Goal: Task Accomplishment & Management: Use online tool/utility

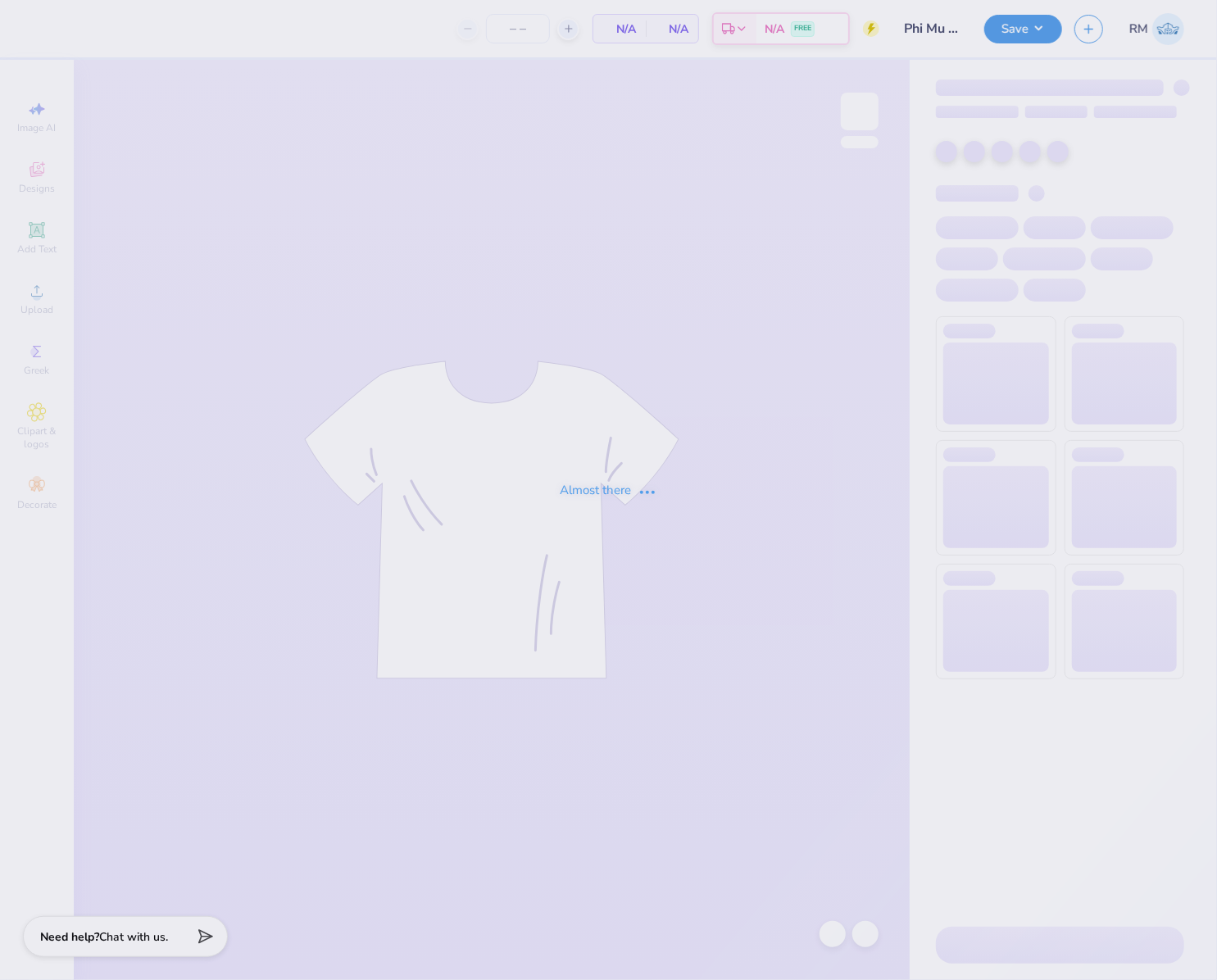
type input "24"
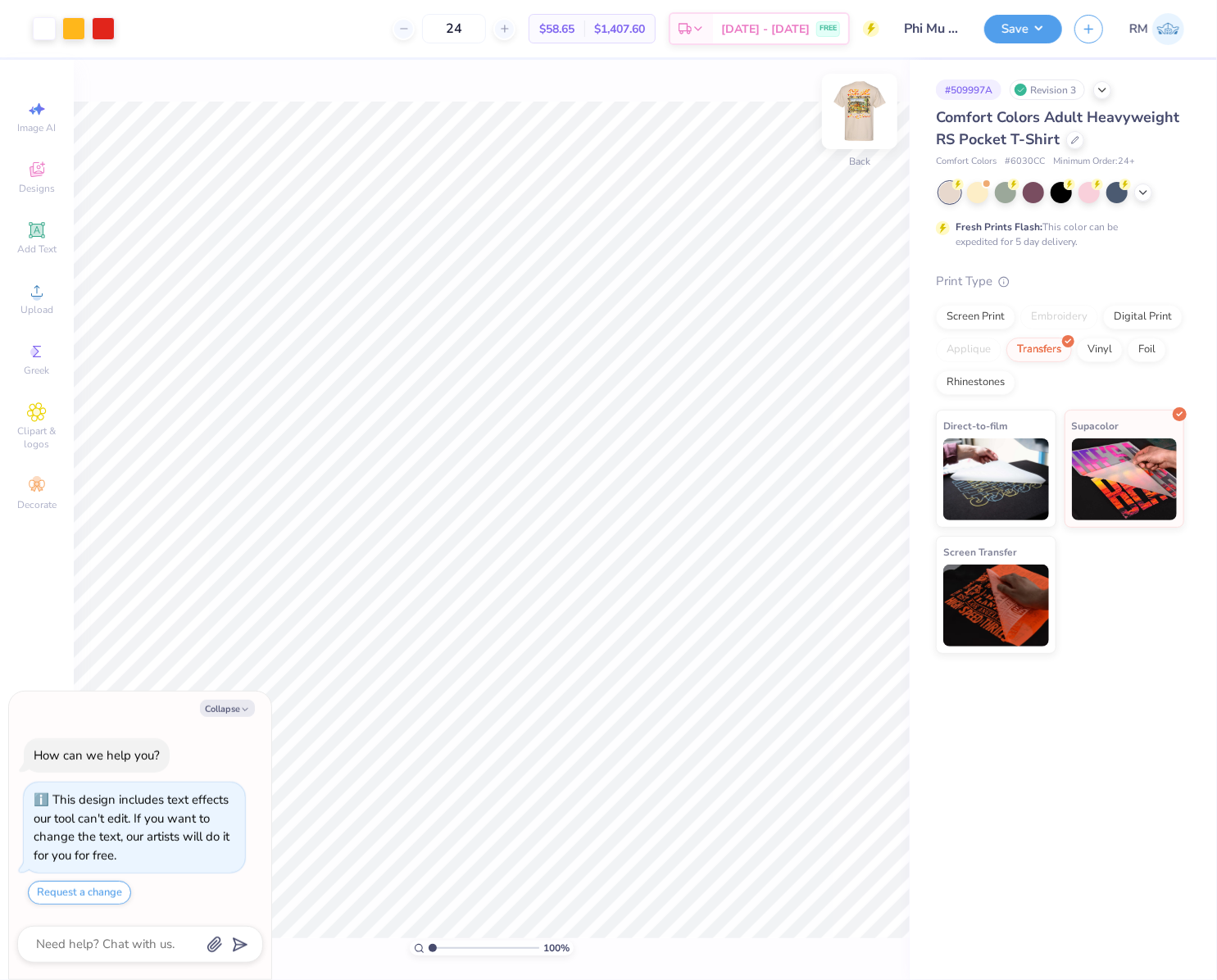
click at [869, 112] on img at bounding box center [860, 111] width 65 height 65
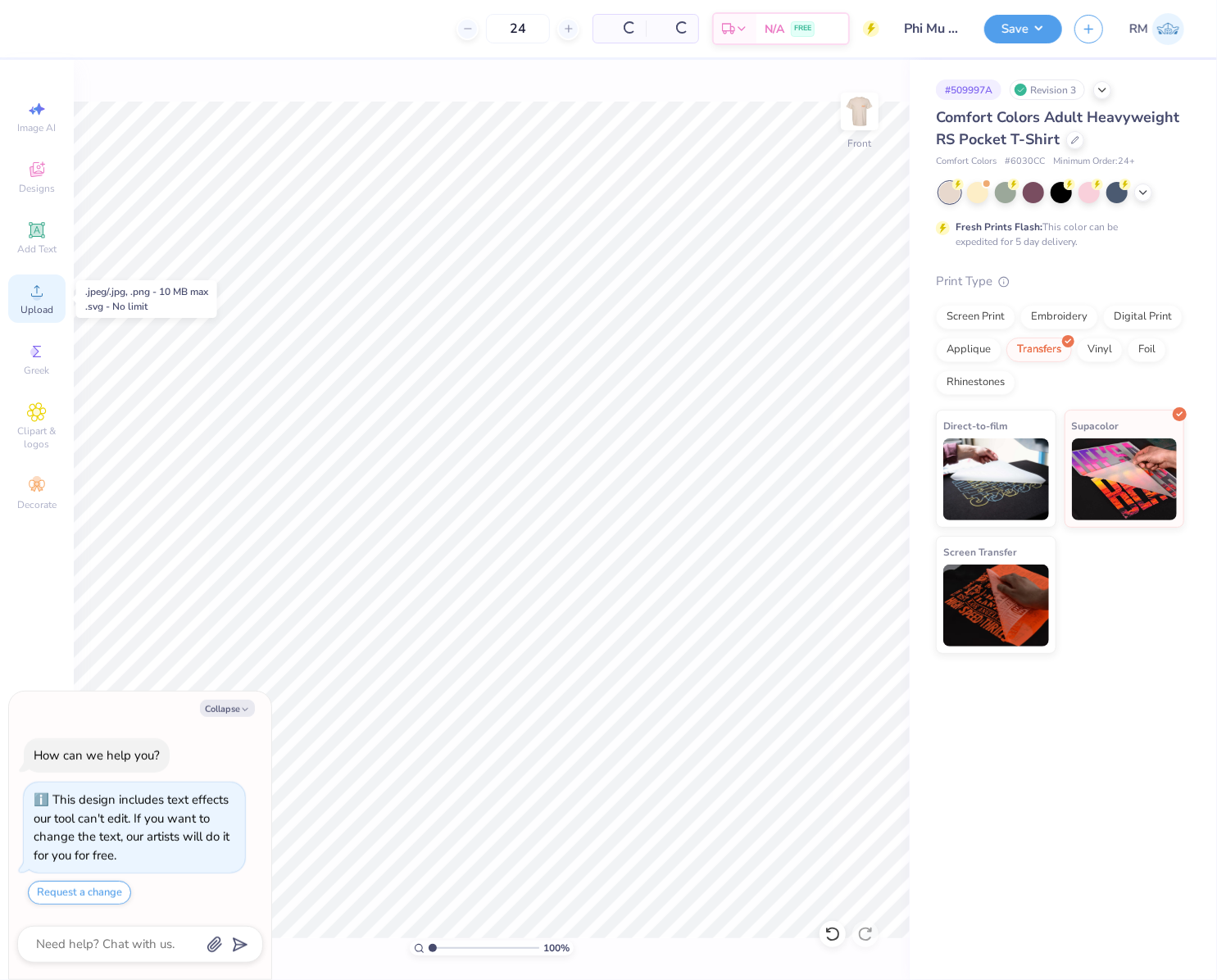
click at [40, 306] on span "Upload" at bounding box center [36, 310] width 33 height 13
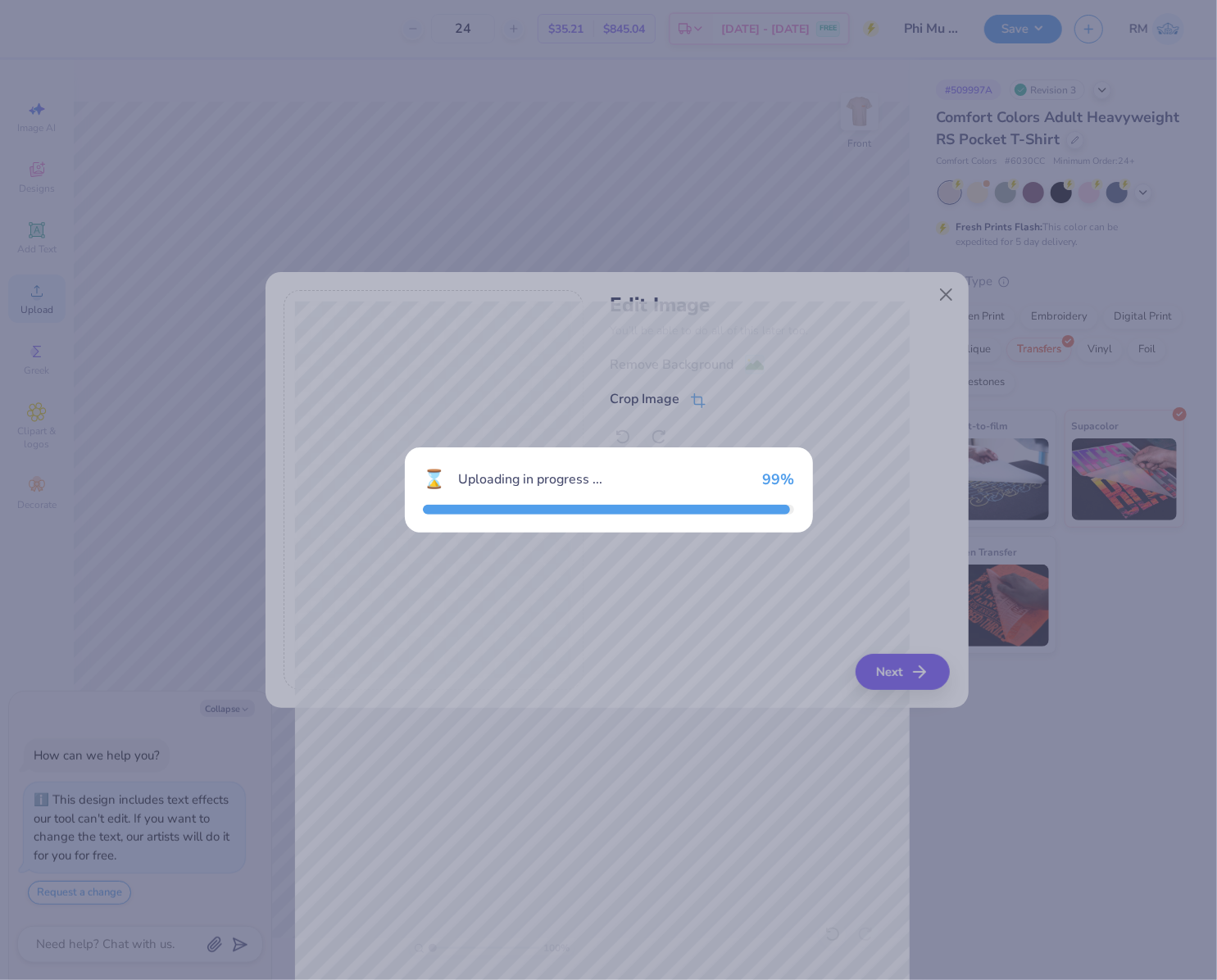
type textarea "x"
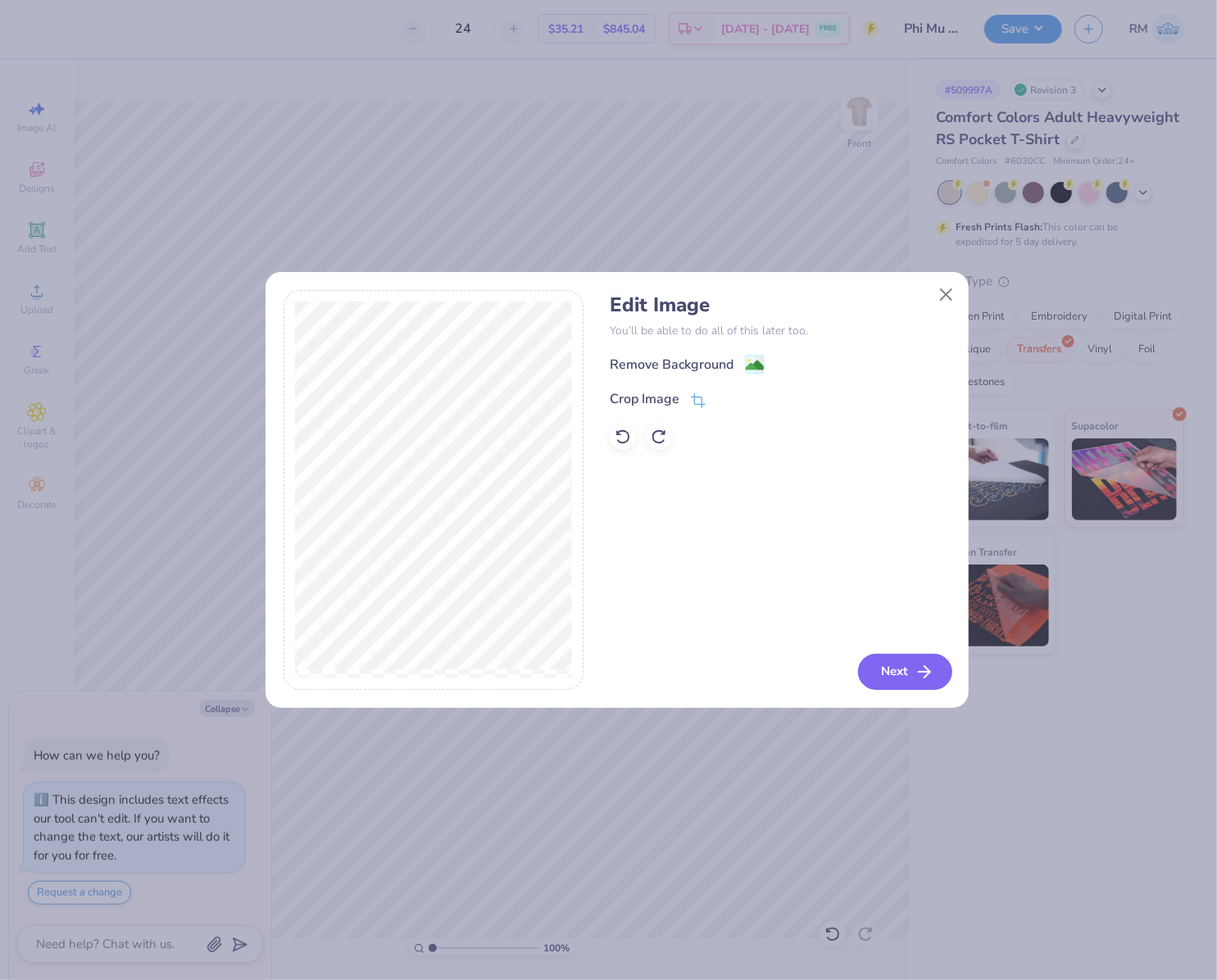
click at [941, 682] on button "Next" at bounding box center [904, 672] width 94 height 36
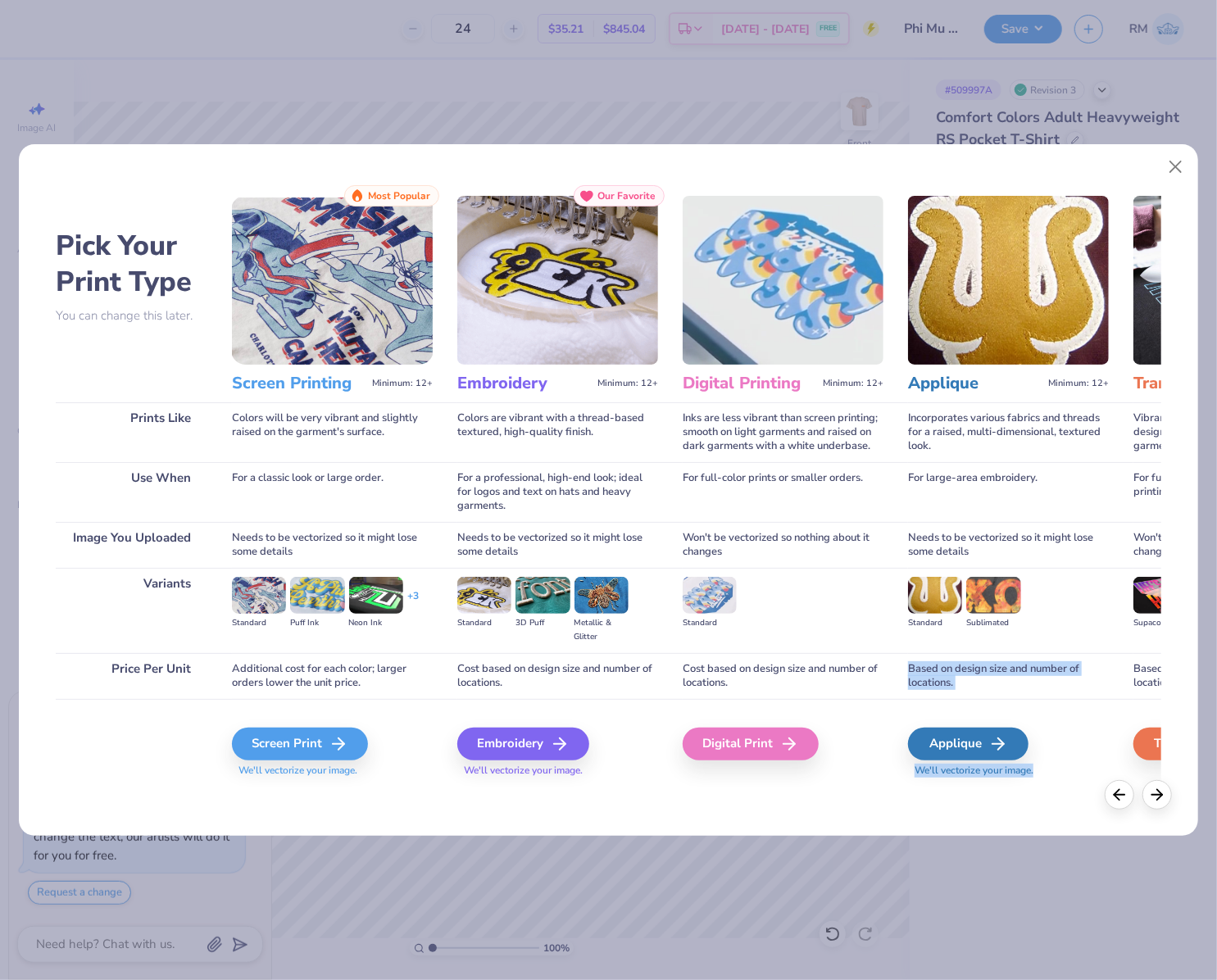
drag, startPoint x: 1067, startPoint y: 620, endPoint x: 1085, endPoint y: 715, distance: 96.7
click at [1085, 715] on div "Applique Minimum: 12+ Incorporates various fabrics and threads for a raised, mu…" at bounding box center [1008, 485] width 201 height 601
click at [1083, 635] on div "Standard Sublimated" at bounding box center [1008, 609] width 201 height 84
click at [1160, 797] on icon at bounding box center [1156, 791] width 18 height 18
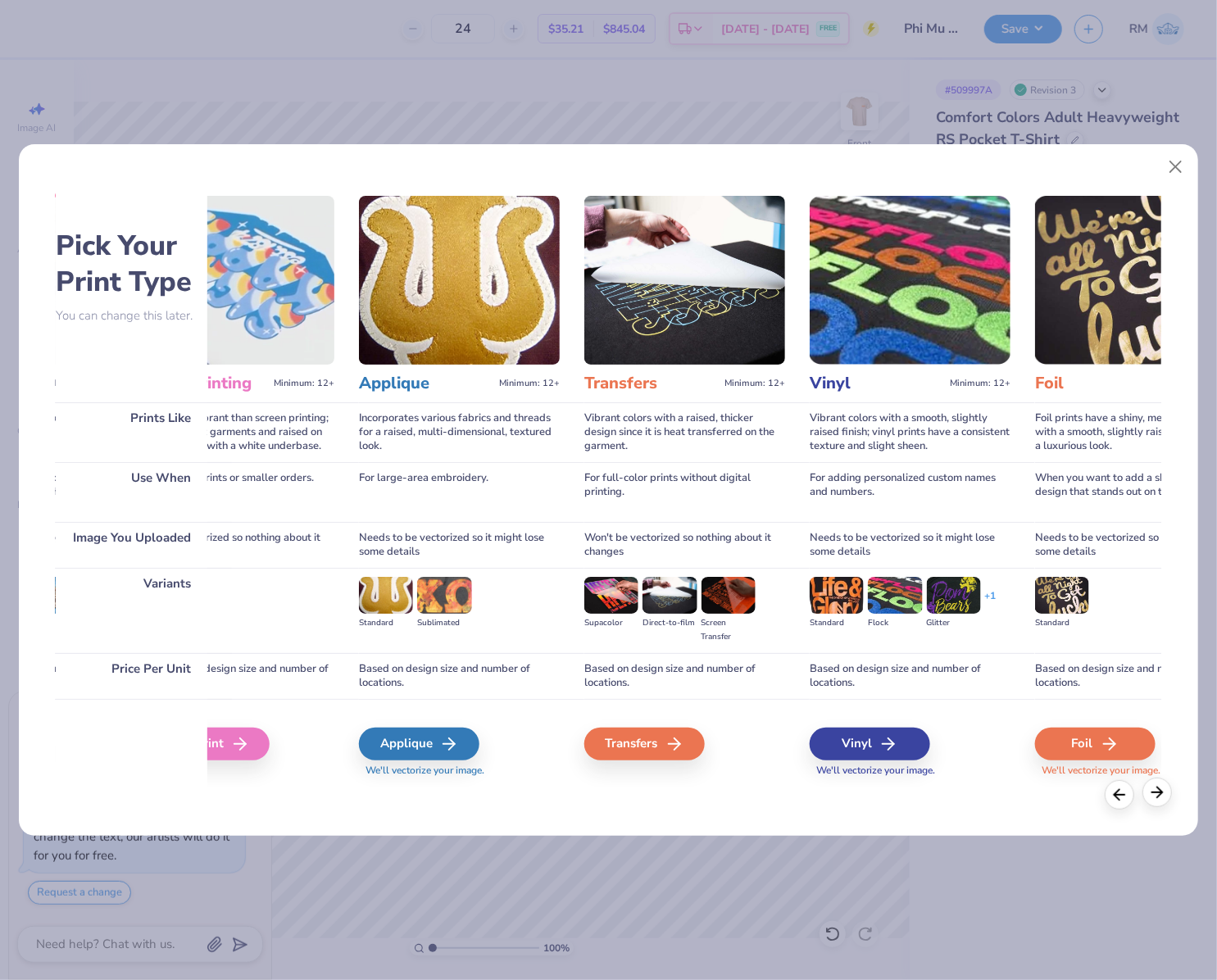
scroll to position [0, 553]
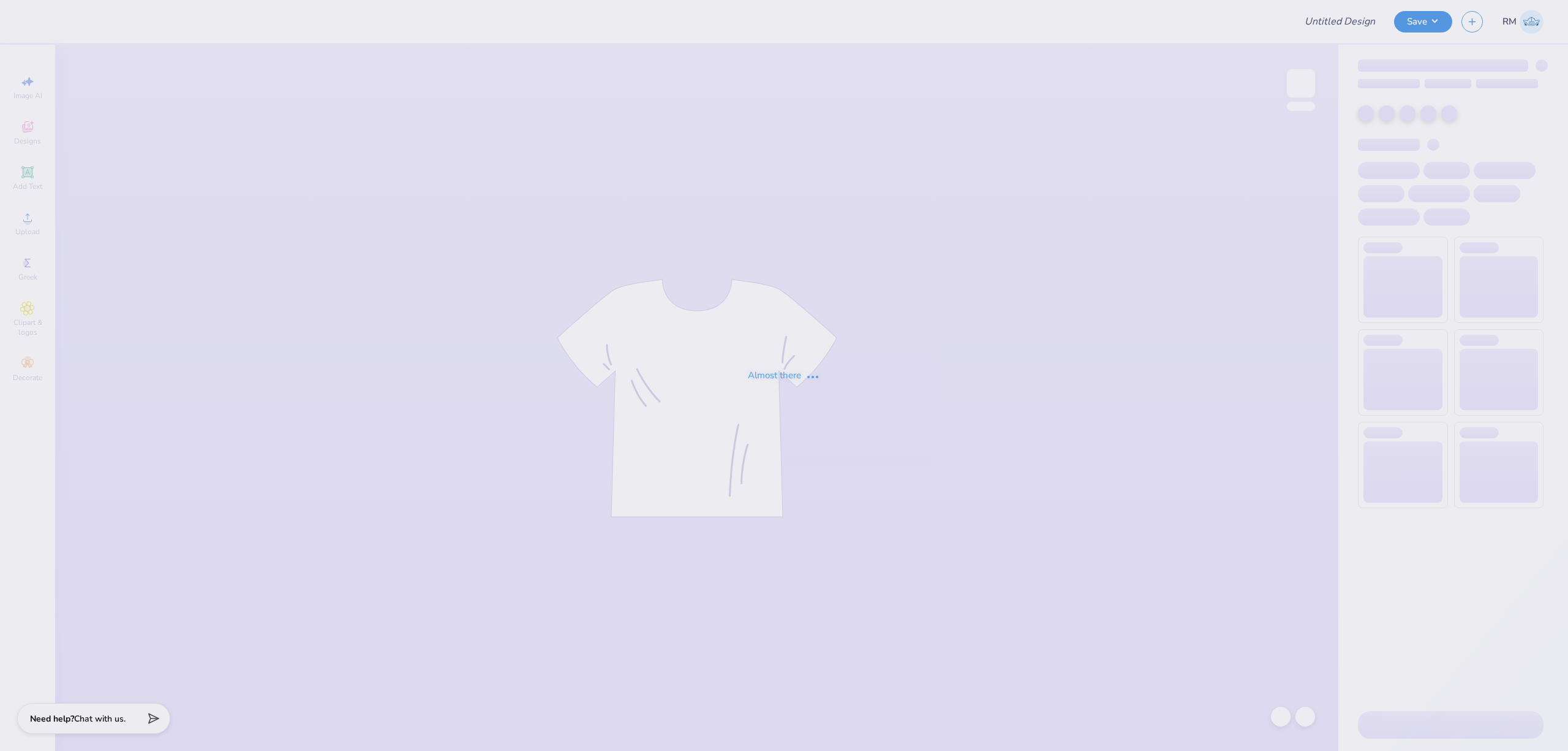
type input "Pepperdine ATO Philo F25"
